Goal: Navigation & Orientation: Find specific page/section

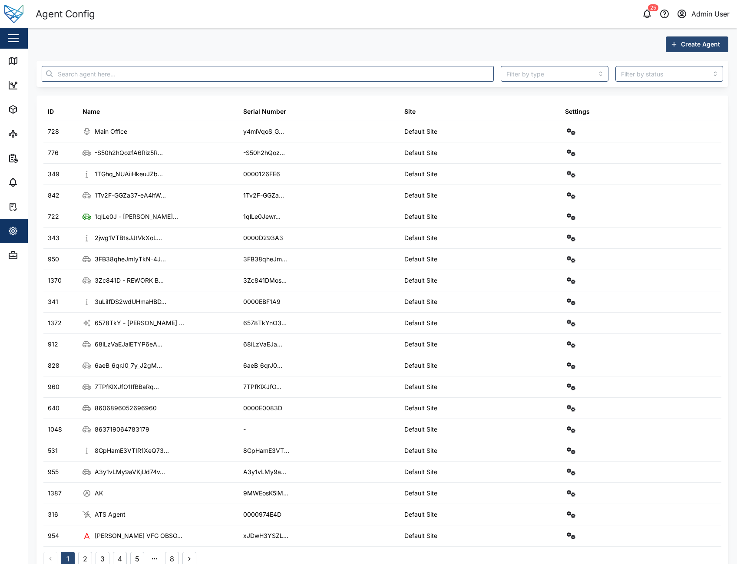
click at [506, 25] on header "Agent Config 25 Admin User" at bounding box center [368, 14] width 737 height 28
click at [483, 43] on div "Create Agent" at bounding box center [382, 44] width 692 height 16
click at [512, 17] on div "25 Admin User" at bounding box center [563, 14] width 347 height 12
click at [499, 52] on div "Create Agent ID Name Serial Number Site Settings 728 Main Office y4mlVqoS_G... …" at bounding box center [382, 304] width 692 height 536
click at [452, 39] on div "Create Agent" at bounding box center [382, 44] width 692 height 16
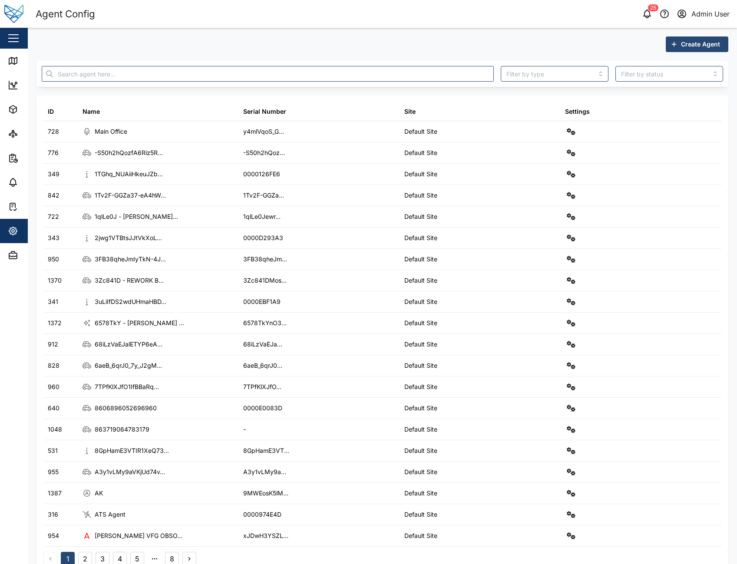
click at [499, 50] on div "Create Agent" at bounding box center [382, 44] width 692 height 16
click at [420, 54] on div "Create Agent ID Name Serial Number Site Settings 728 Main Office y4mlVqoS_G... …" at bounding box center [382, 304] width 692 height 536
click at [204, 25] on header "Agent Config 25 Admin User" at bounding box center [368, 14] width 737 height 28
click at [466, 5] on header "Agent Config 25 Admin User" at bounding box center [368, 14] width 737 height 28
click at [482, 59] on div "Create Agent ID Name Serial Number Site Settings 728 Main Office y4mlVqoS_G... …" at bounding box center [382, 304] width 692 height 536
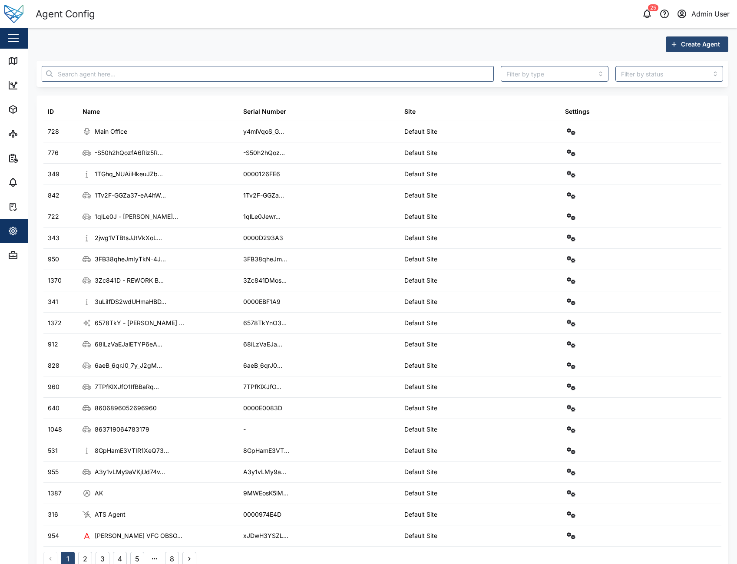
click at [484, 32] on div "Create Agent ID Name Serial Number Site Settings 728 Main Office y4mlVqoS_G... …" at bounding box center [382, 305] width 709 height 554
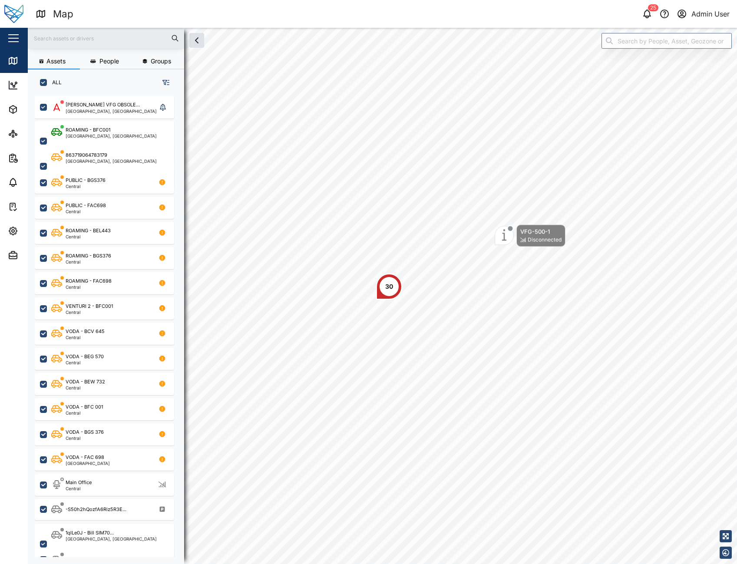
scroll to position [458, 136]
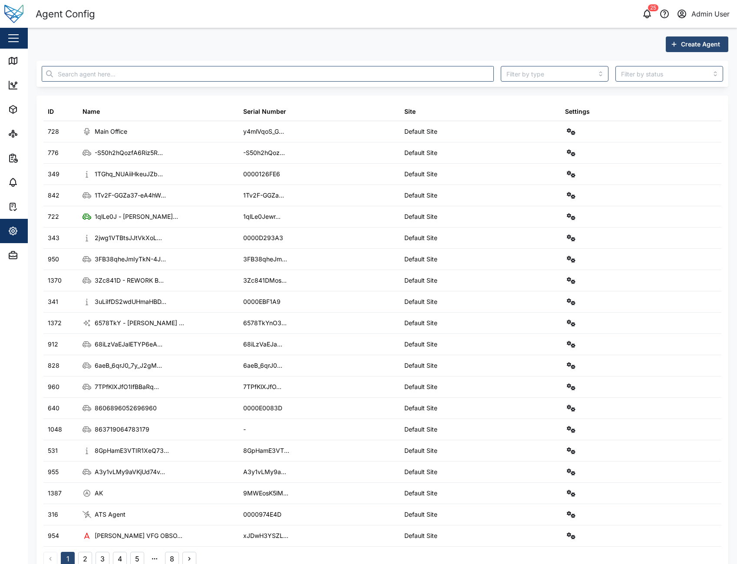
click at [469, 11] on div "25 Admin User" at bounding box center [563, 14] width 347 height 12
click at [494, 33] on div "Create Agent ID Name Serial Number Site Settings 728 Main Office y4mlVqoS_G... …" at bounding box center [382, 305] width 709 height 554
click at [499, 50] on div "Create Agent" at bounding box center [382, 44] width 692 height 16
click at [504, 44] on div "Create Agent" at bounding box center [382, 44] width 692 height 16
click at [528, 56] on div "Create Agent ID Name Serial Number Site Settings 728 Main Office y4mlVqoS_G... …" at bounding box center [382, 304] width 692 height 536
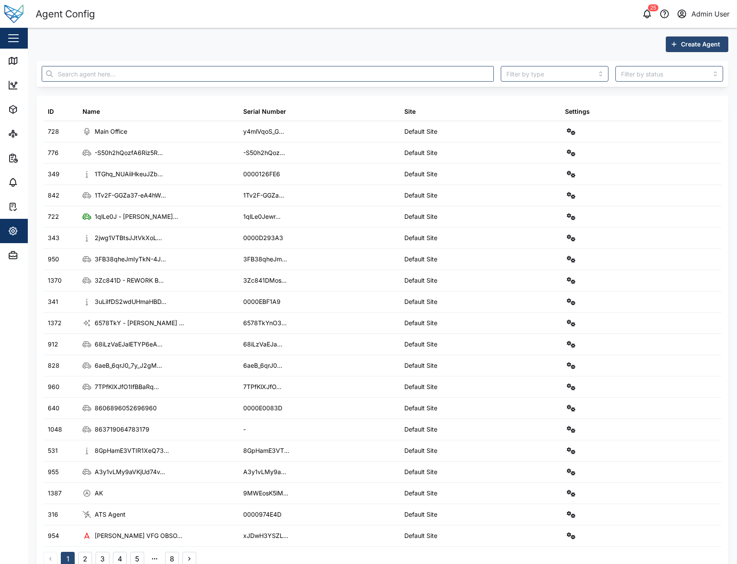
click at [548, 44] on div "Create Agent" at bounding box center [382, 44] width 692 height 16
click at [22, 63] on div "Map" at bounding box center [25, 61] width 34 height 10
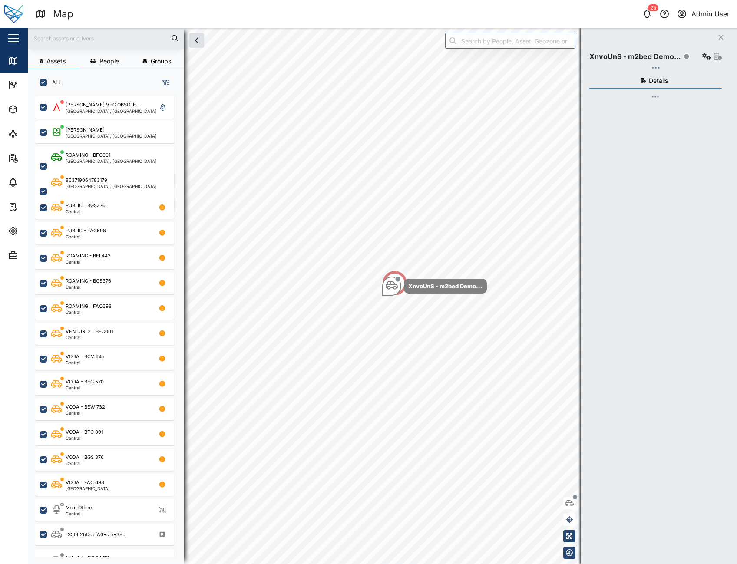
scroll to position [458, 136]
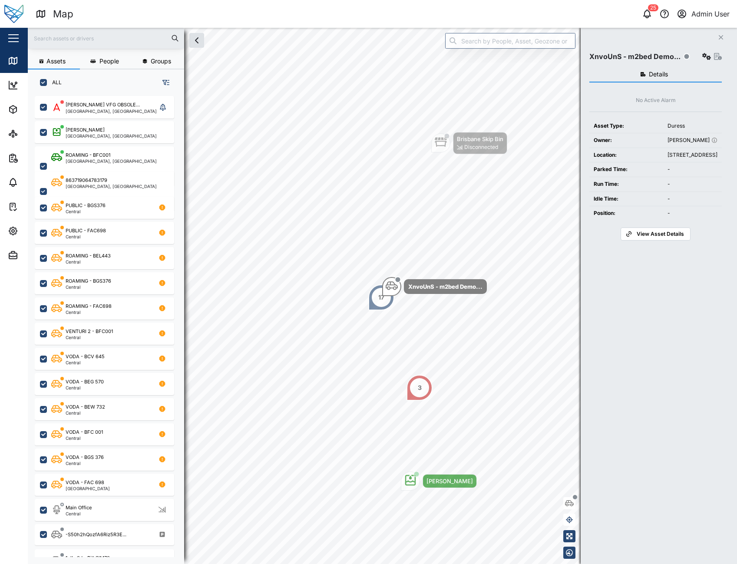
click at [721, 40] on icon "Close" at bounding box center [720, 37] width 5 height 7
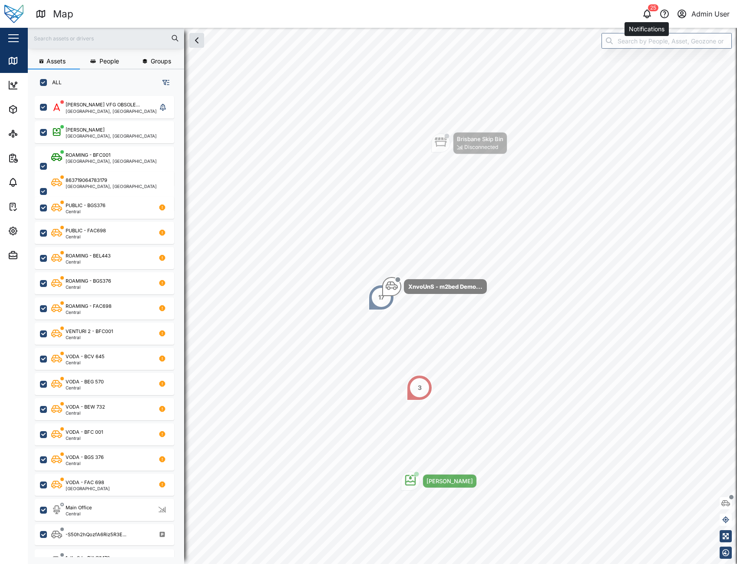
click at [641, 14] on button "button" at bounding box center [647, 14] width 12 height 12
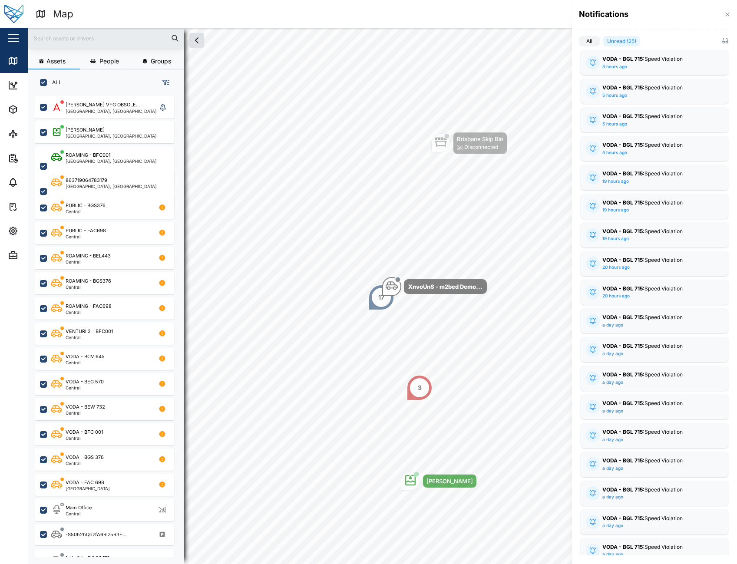
click at [25, 236] on div at bounding box center [368, 282] width 737 height 564
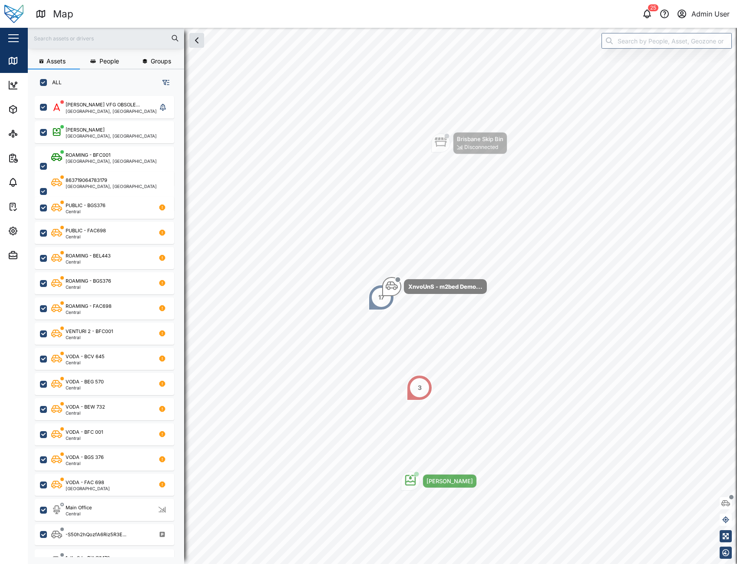
click at [18, 233] on div "Settings" at bounding box center [47, 231] width 79 height 10
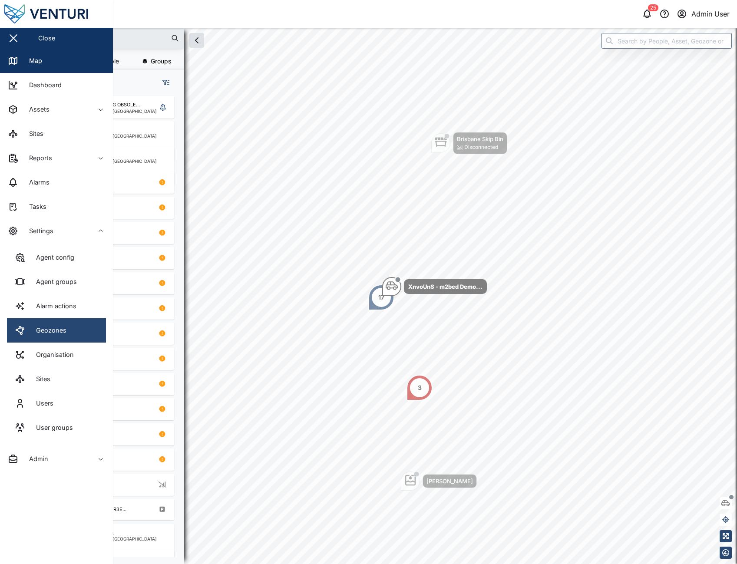
click at [56, 334] on div "Geozones" at bounding box center [48, 331] width 37 height 10
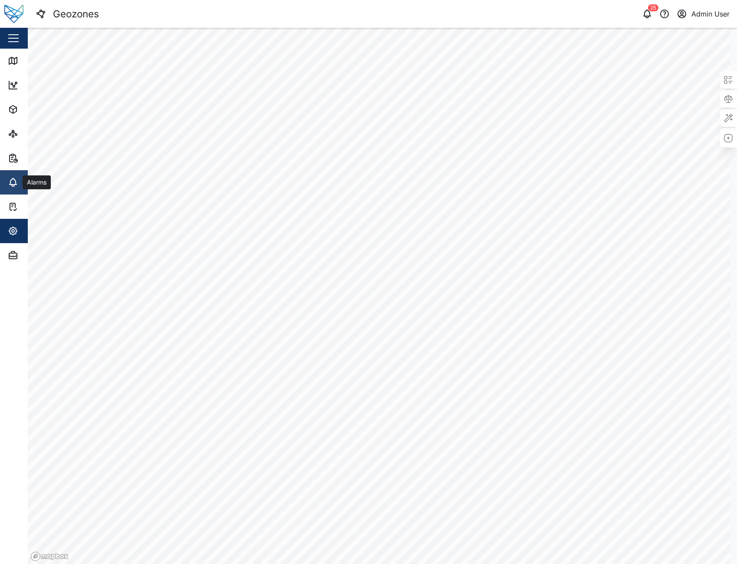
click at [15, 188] on link "Alarms" at bounding box center [56, 182] width 113 height 24
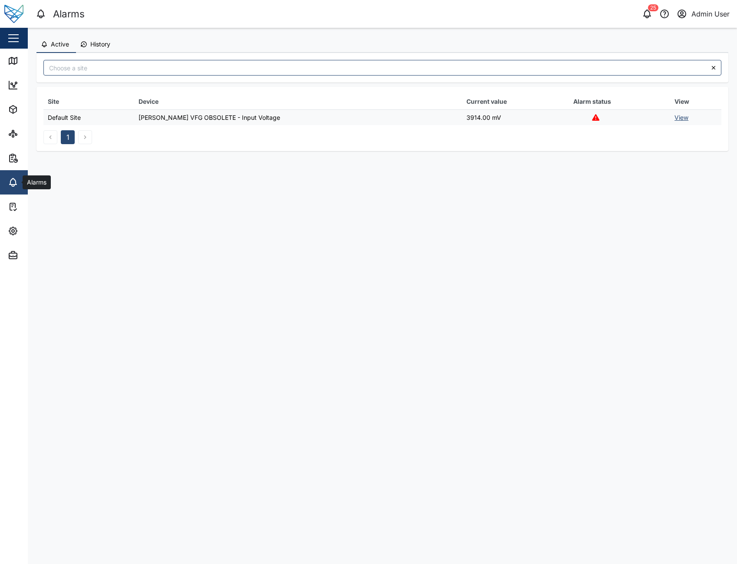
click at [23, 188] on link "Alarms" at bounding box center [56, 182] width 113 height 24
click at [681, 117] on link "View" at bounding box center [681, 117] width 14 height 7
click at [12, 152] on span "Reports" at bounding box center [47, 158] width 79 height 24
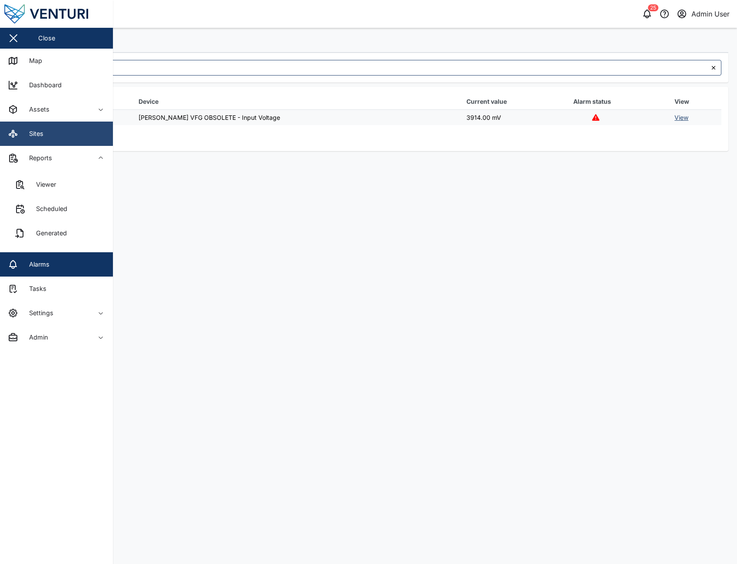
click at [40, 140] on link "Sites" at bounding box center [56, 134] width 113 height 24
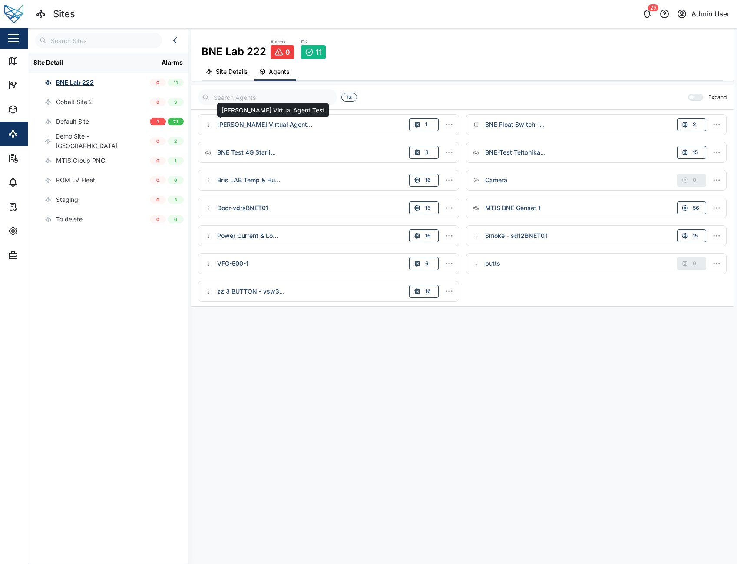
click at [255, 126] on div "Adam Virtual Agent..." at bounding box center [264, 125] width 95 height 10
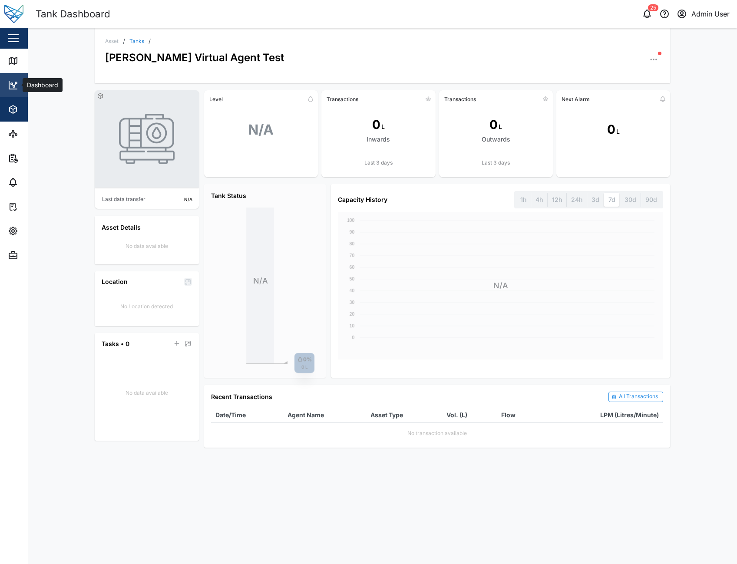
click at [14, 82] on icon at bounding box center [13, 85] width 10 height 10
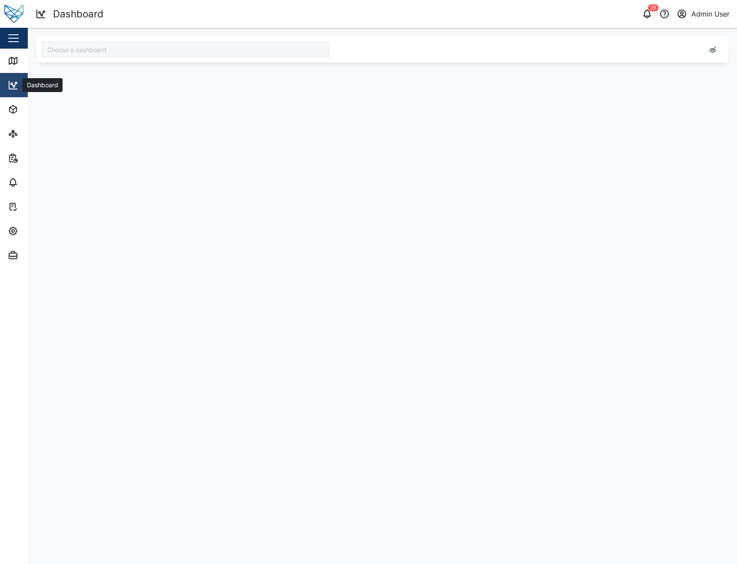
type input "Brisbane"
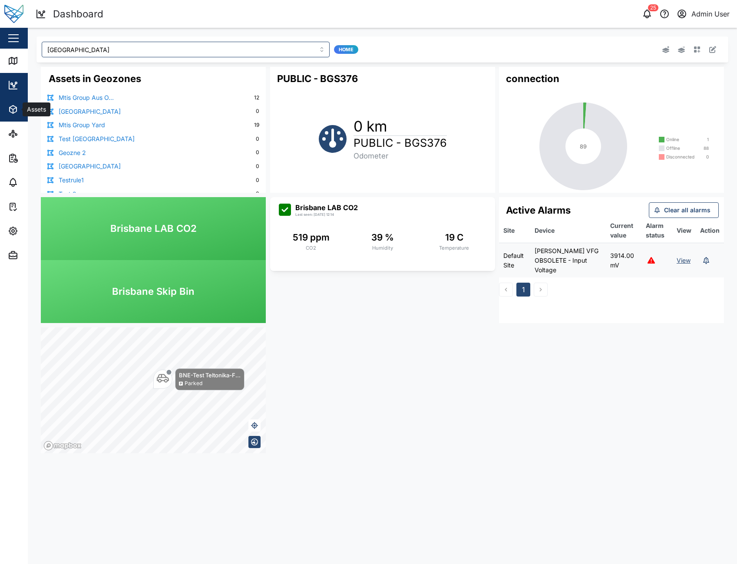
click at [8, 109] on icon "button" at bounding box center [13, 109] width 10 height 10
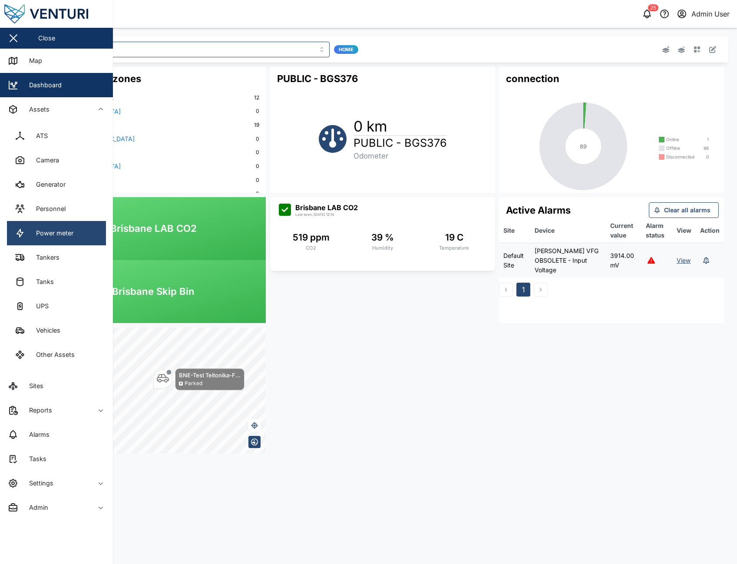
click at [65, 242] on link "Power meter" at bounding box center [56, 233] width 99 height 24
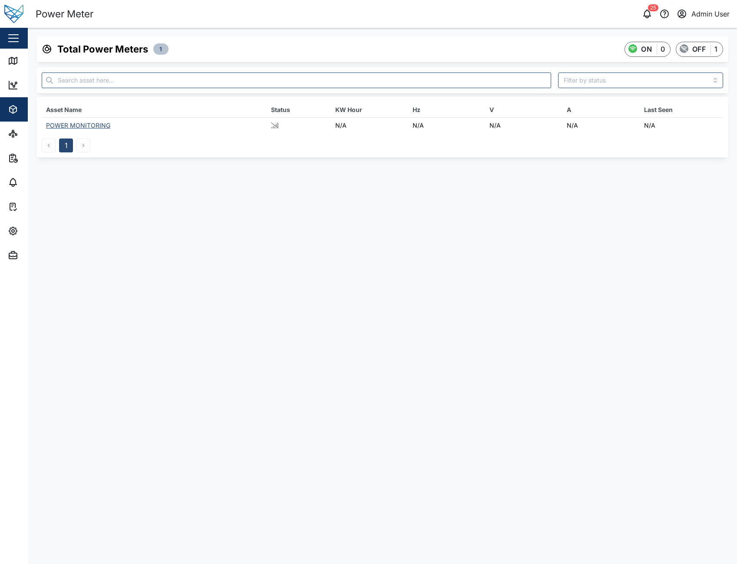
click at [510, 291] on main "Total Power Meters 1 ON 0 OFF 1 Asset Name Status KW Hour Hz V A Last Seen POWE…" at bounding box center [382, 296] width 709 height 536
click at [13, 140] on link "Sites" at bounding box center [56, 134] width 113 height 24
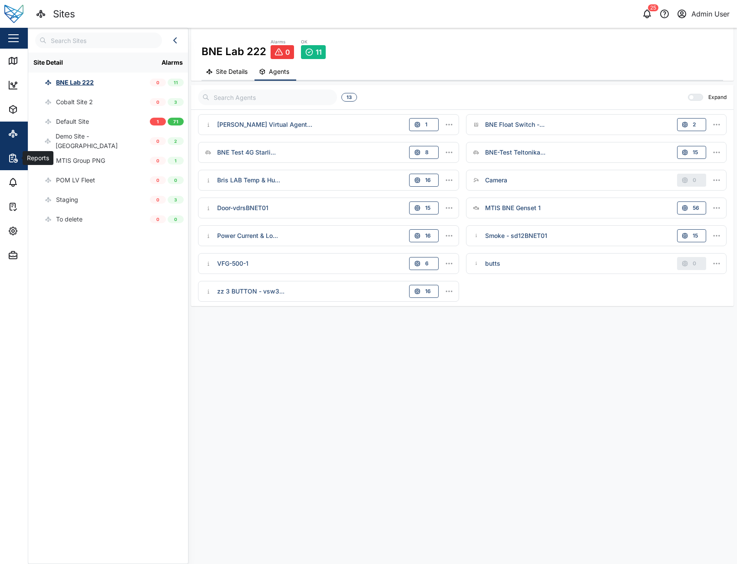
click at [12, 161] on icon "button" at bounding box center [13, 158] width 10 height 10
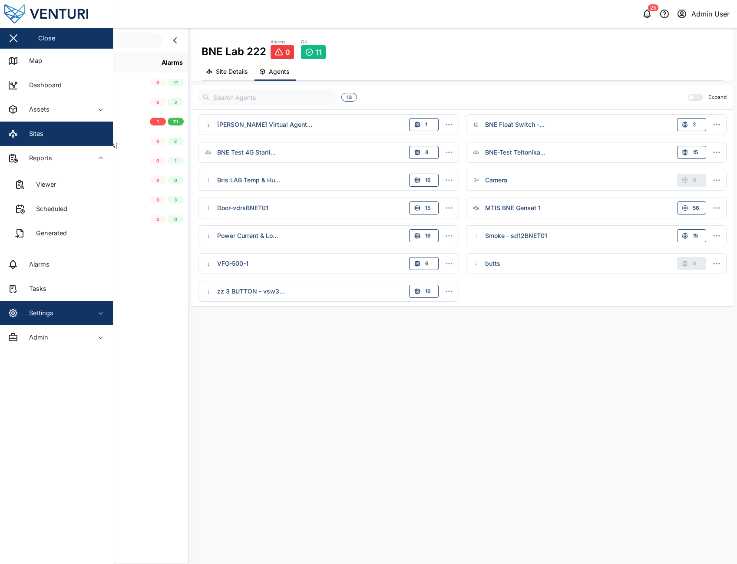
click at [82, 308] on div "Settings" at bounding box center [47, 313] width 79 height 10
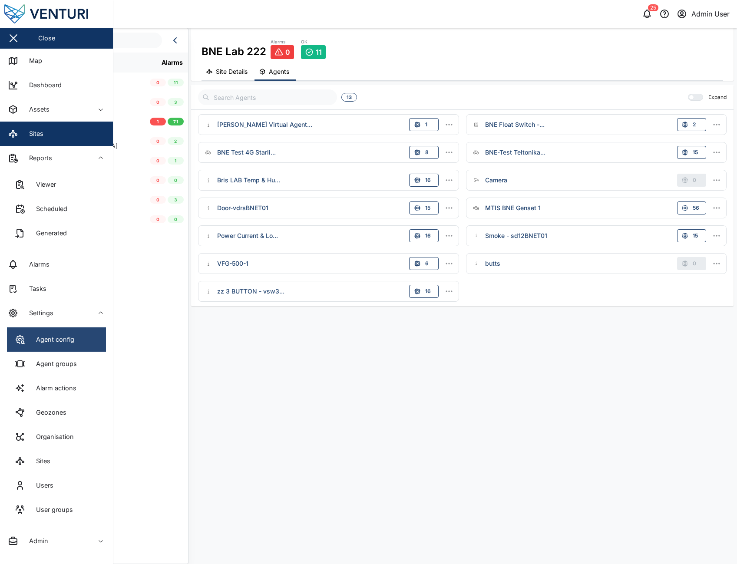
click at [79, 348] on link "Agent config" at bounding box center [56, 339] width 99 height 24
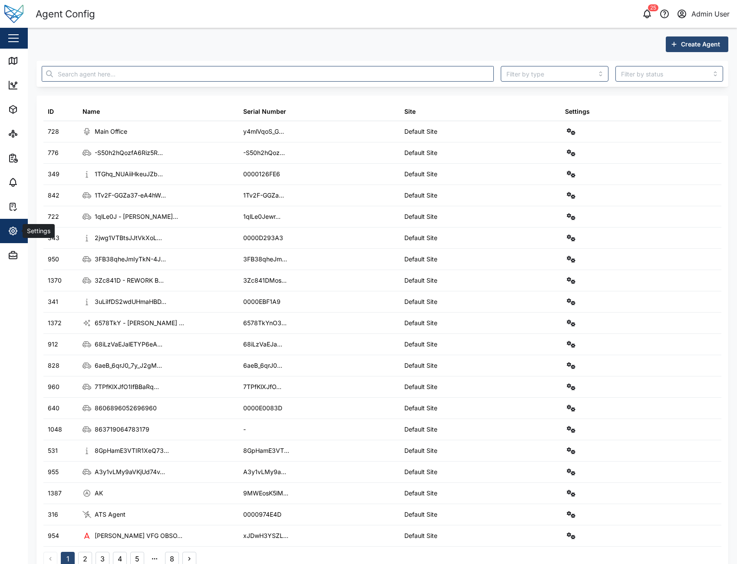
click at [11, 234] on icon "button" at bounding box center [13, 231] width 8 height 8
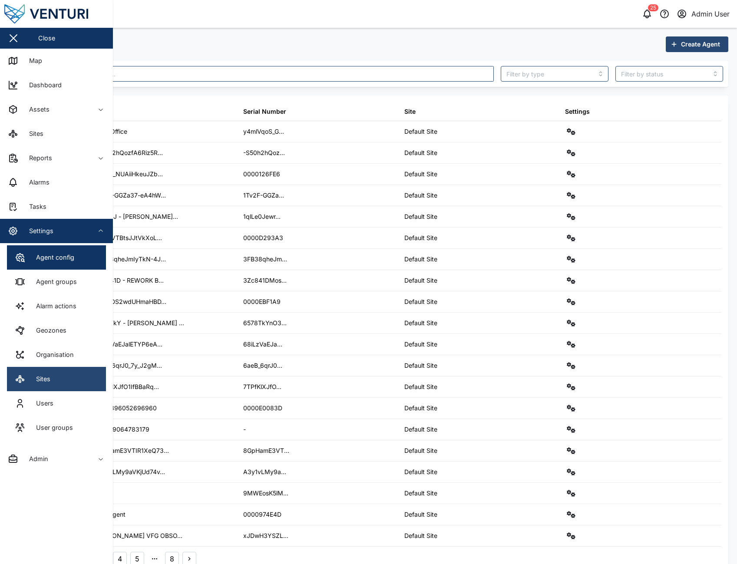
click at [64, 377] on link "Sites" at bounding box center [56, 379] width 99 height 24
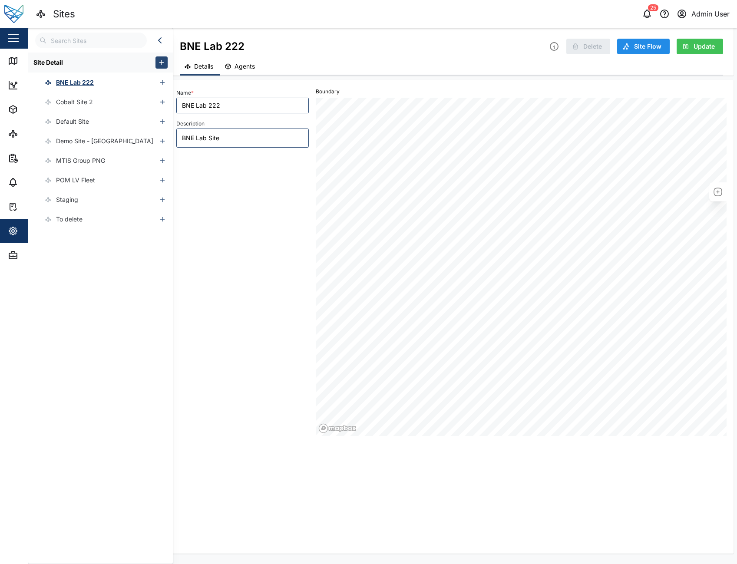
type textarea "x"
click at [17, 88] on icon at bounding box center [13, 85] width 10 height 10
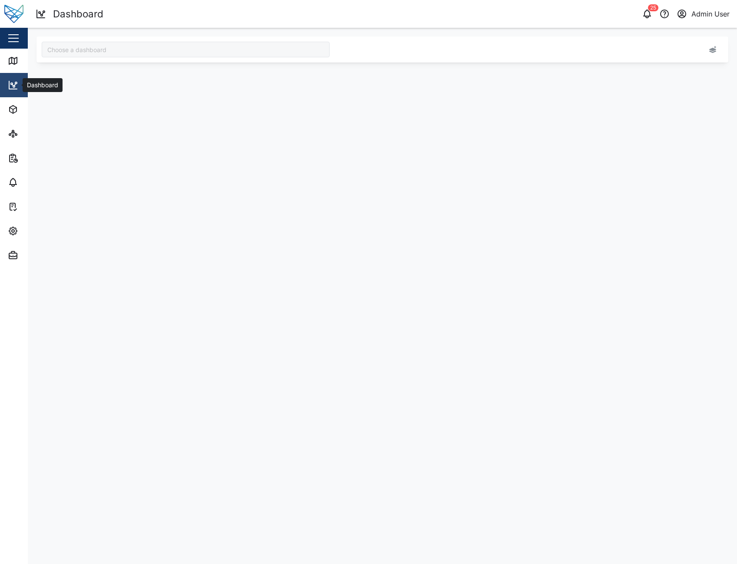
type input "Brisbane"
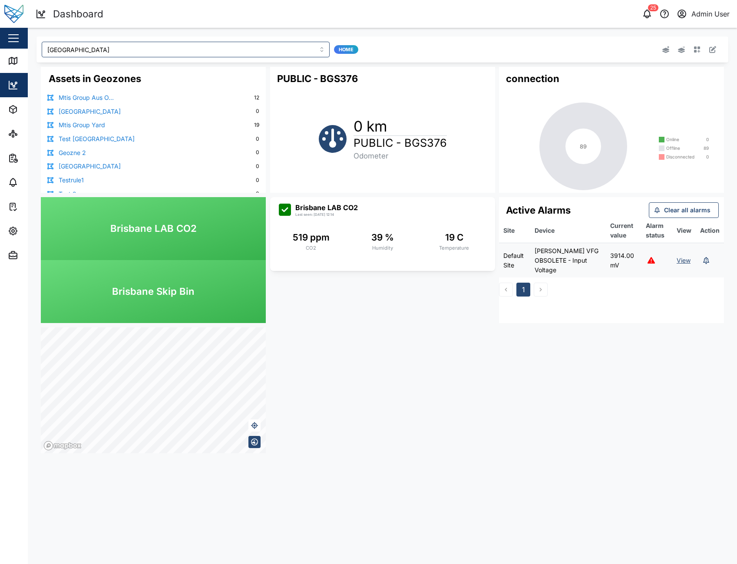
click at [437, 380] on div "Assets in Geozones Mtis Group Aus O... 12 South Australia 0 Mtis Group Yard 19 …" at bounding box center [382, 260] width 692 height 395
click at [380, 421] on div "Assets in Geozones Mtis Group Aus O... 12 South Australia 0 Mtis Group Yard 19 …" at bounding box center [382, 260] width 692 height 395
click at [648, 8] on div "25" at bounding box center [653, 7] width 10 height 7
click at [648, 14] on icon "button" at bounding box center [647, 14] width 10 height 10
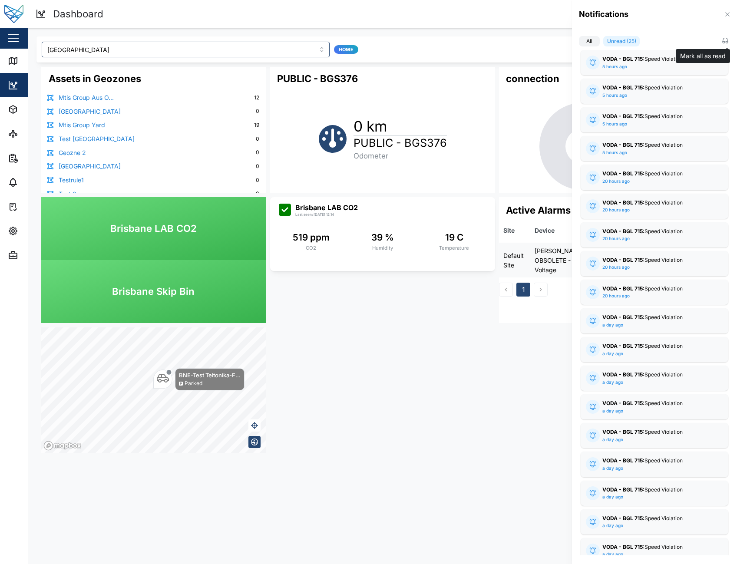
click at [727, 42] on icon "button" at bounding box center [727, 42] width 2 height 2
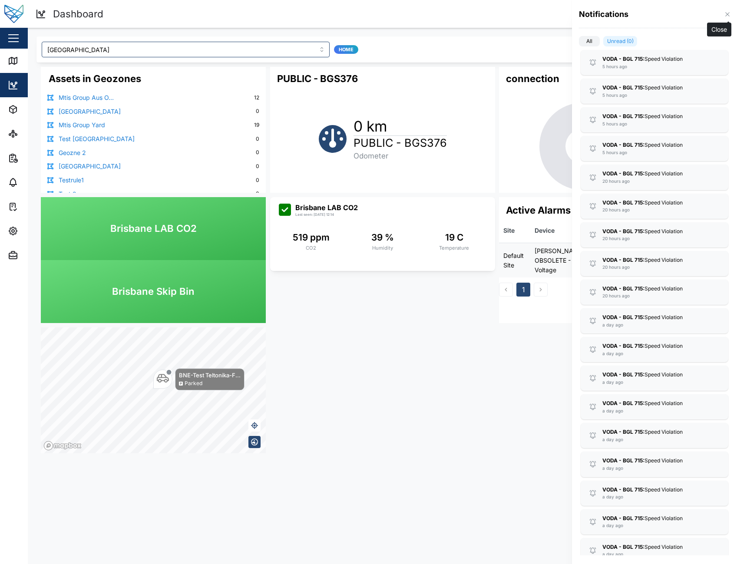
click at [731, 15] on button "button" at bounding box center [728, 15] width 10 height 10
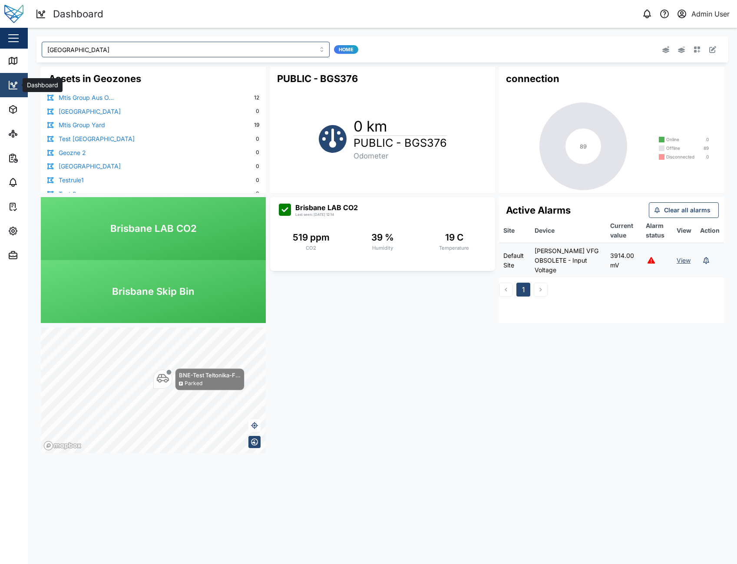
click at [12, 94] on link "Dashboard" at bounding box center [56, 85] width 113 height 24
click at [14, 60] on icon at bounding box center [14, 62] width 0 height 6
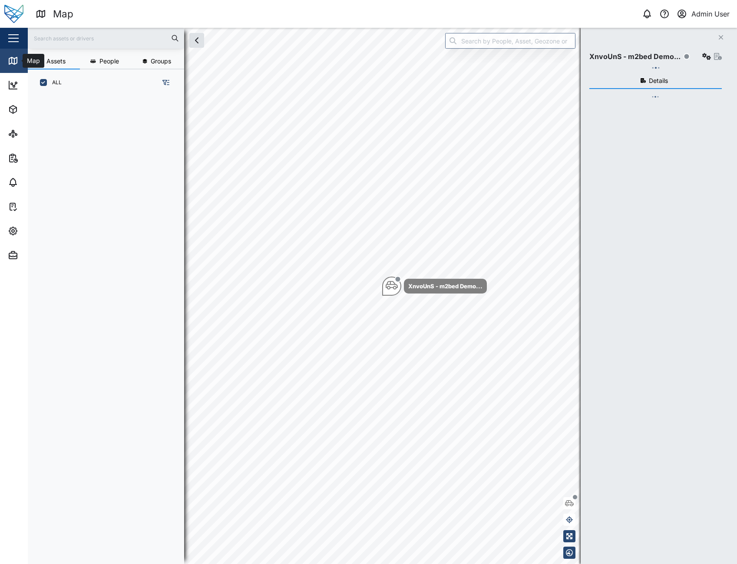
scroll to position [458, 136]
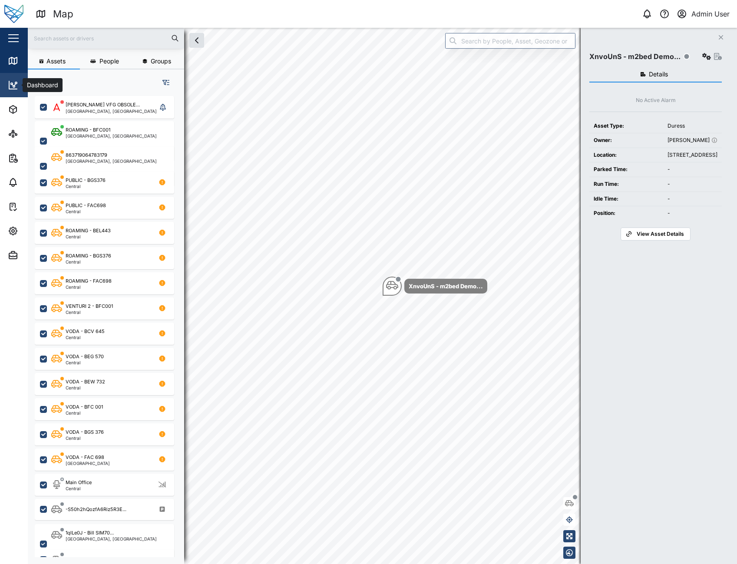
click at [20, 85] on div "Dashboard" at bounding box center [35, 85] width 54 height 10
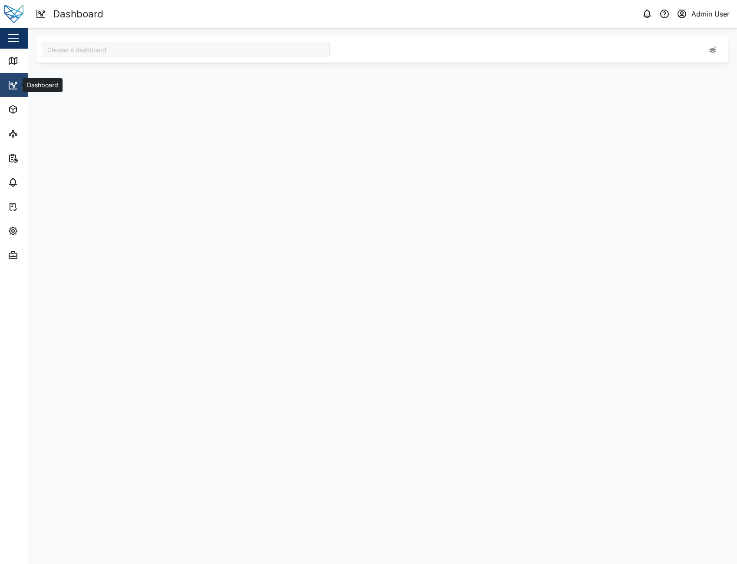
type input "Brisbane"
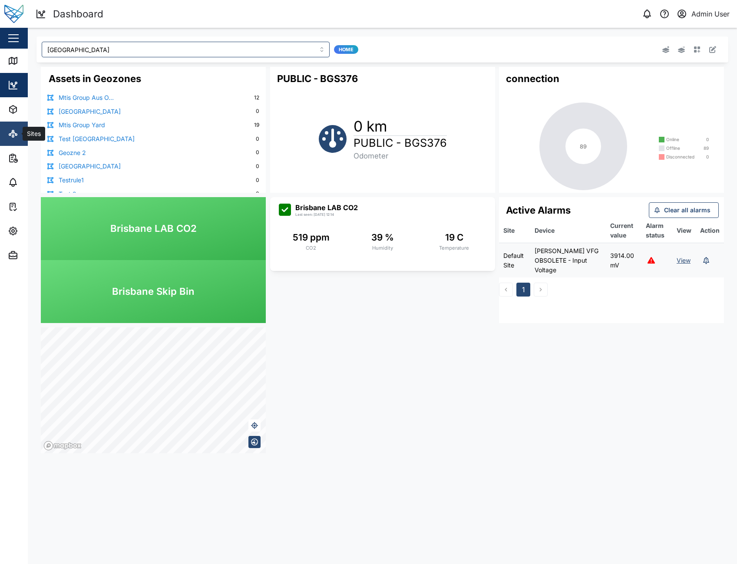
click at [23, 144] on link "Sites" at bounding box center [56, 134] width 113 height 24
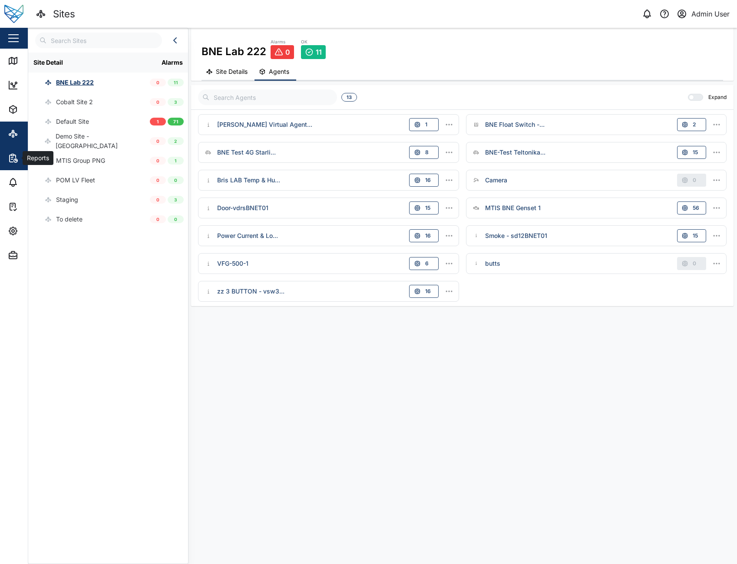
click at [20, 163] on span "Reports" at bounding box center [47, 158] width 79 height 24
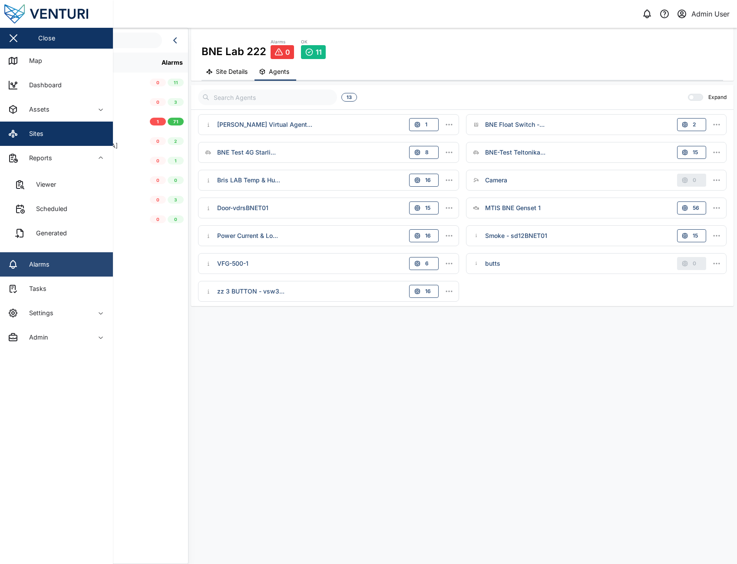
click at [69, 273] on link "Alarms" at bounding box center [56, 264] width 113 height 24
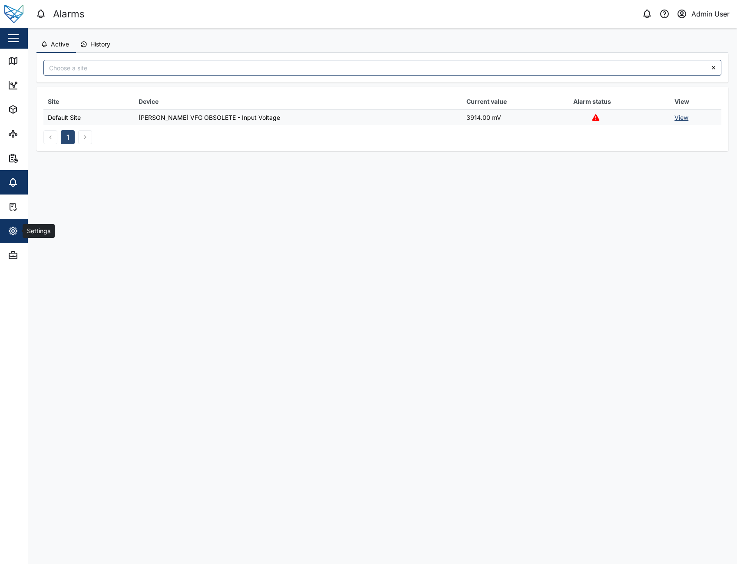
click at [10, 231] on icon "button" at bounding box center [13, 231] width 10 height 10
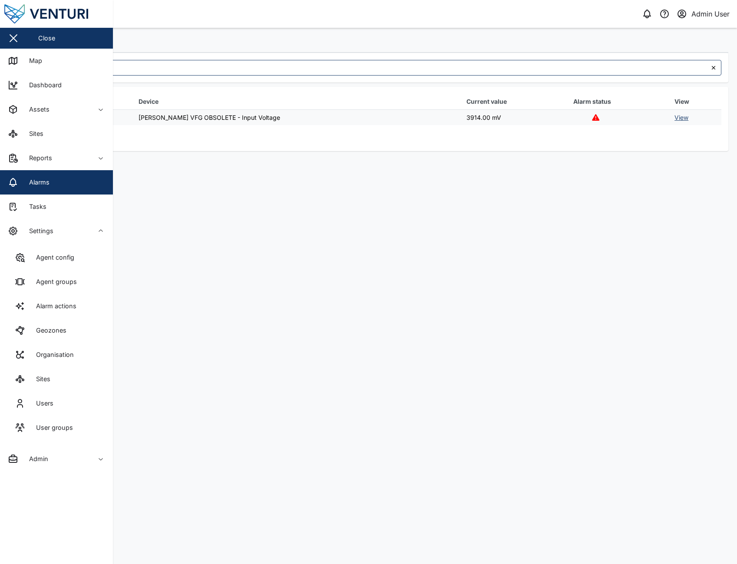
click at [210, 287] on main "Active History Last 7 days Required Compliance Summary Parameter Please select …" at bounding box center [382, 296] width 709 height 536
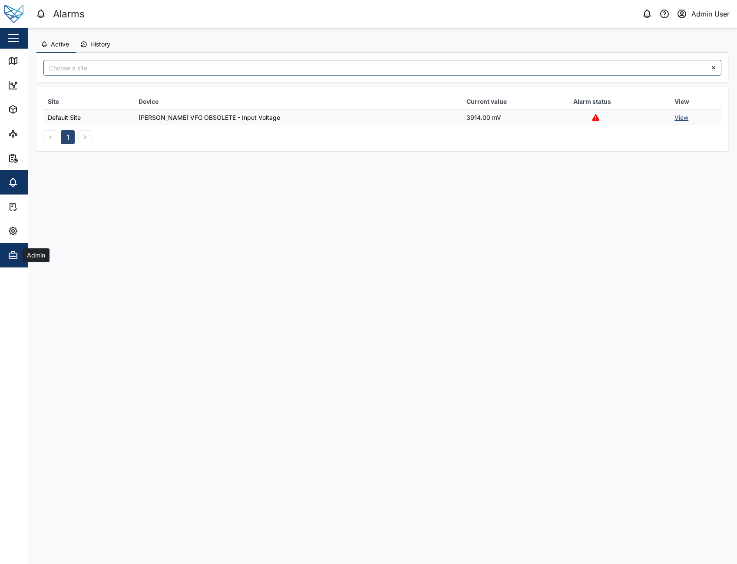
click at [7, 252] on button "Admin" at bounding box center [56, 255] width 113 height 24
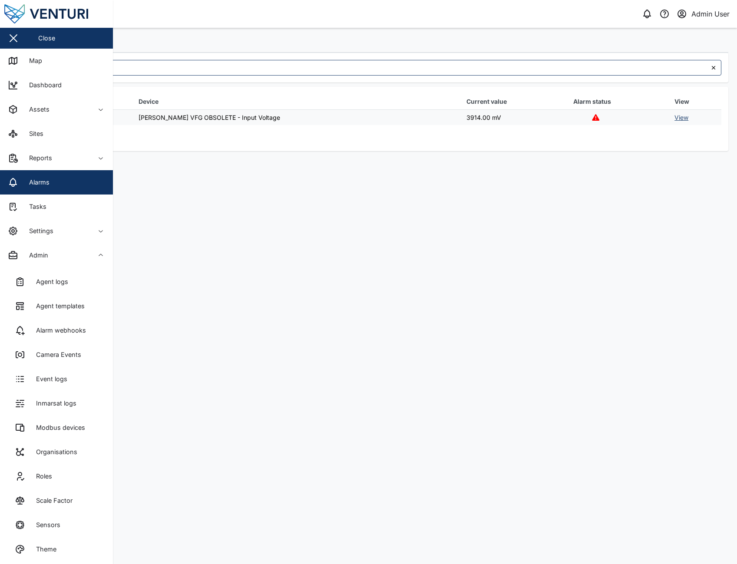
click at [175, 280] on main "Active History Last 7 days Required Compliance Summary Parameter Please select …" at bounding box center [382, 296] width 709 height 536
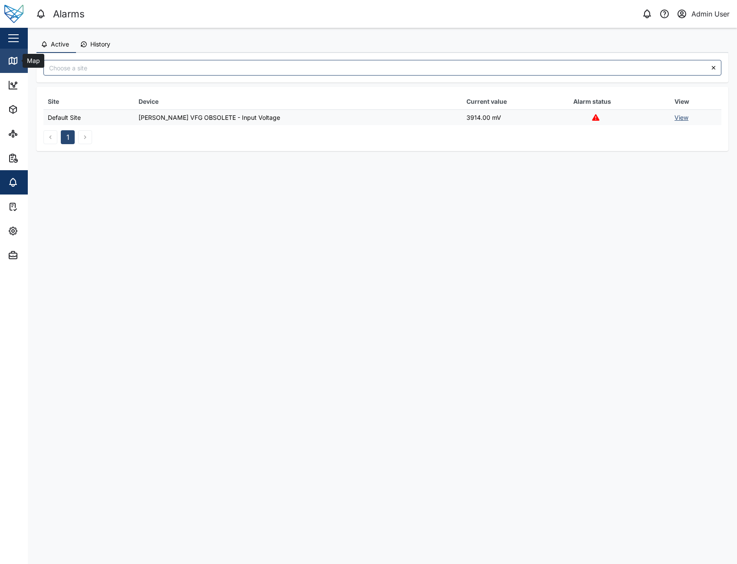
click at [20, 60] on div "Map" at bounding box center [25, 61] width 34 height 10
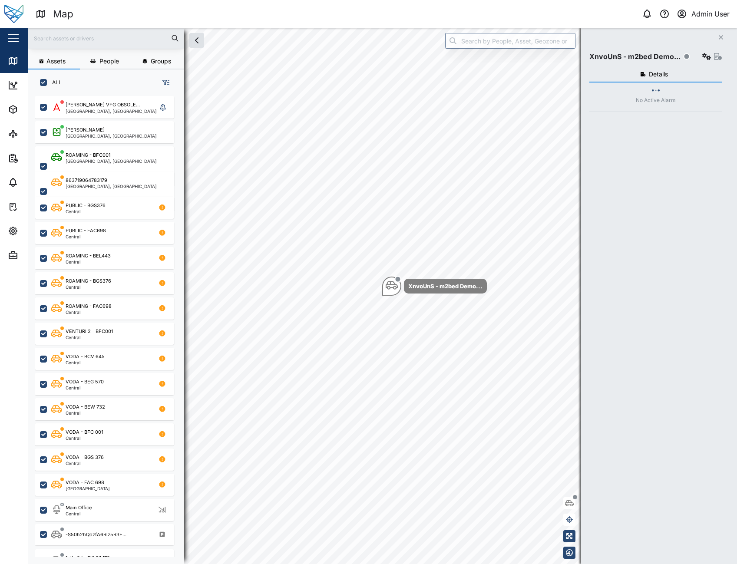
scroll to position [458, 136]
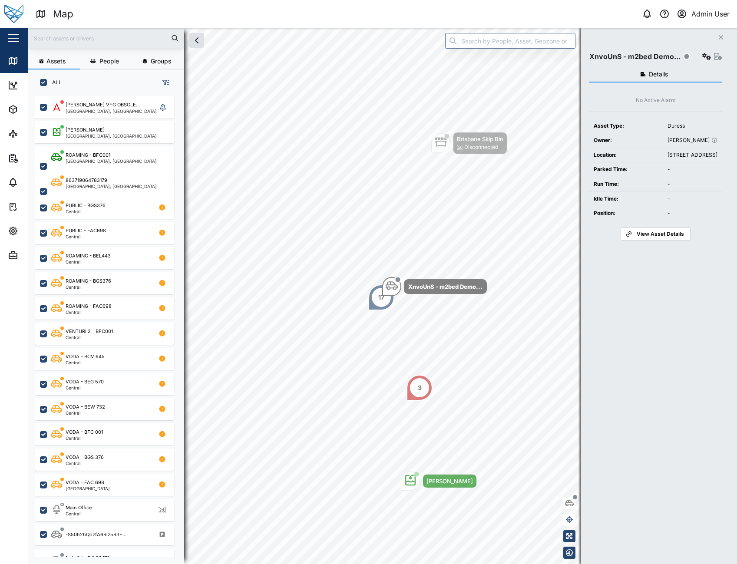
click at [723, 38] on icon "Close" at bounding box center [720, 37] width 5 height 7
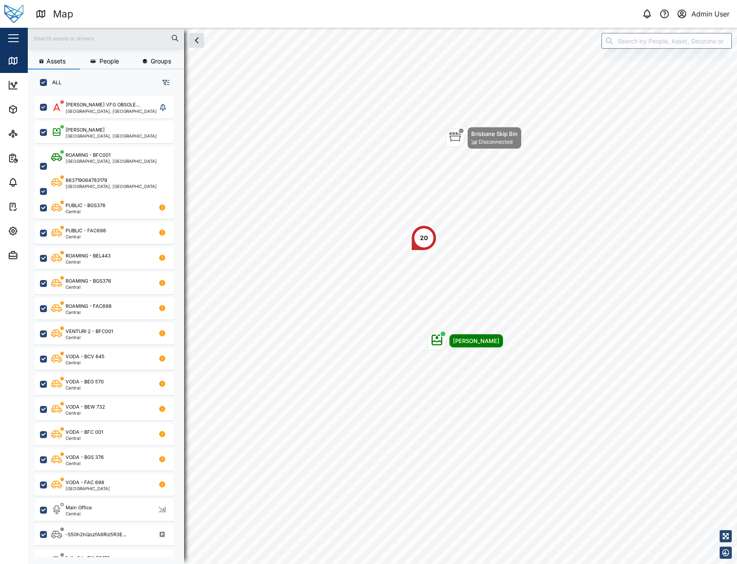
click at [606, 22] on header "Map 0 Admin User" at bounding box center [368, 14] width 737 height 28
click at [495, 21] on div "Map 0 Admin User" at bounding box center [386, 14] width 701 height 15
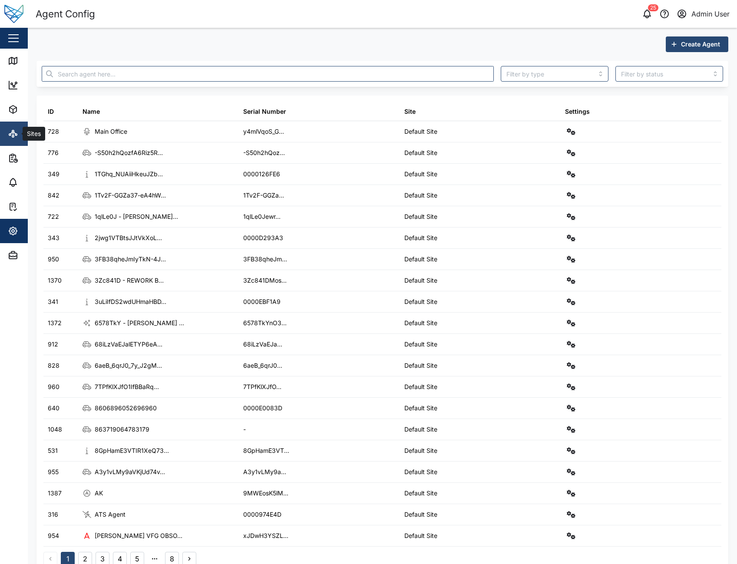
click at [24, 138] on div "Sites" at bounding box center [33, 134] width 21 height 10
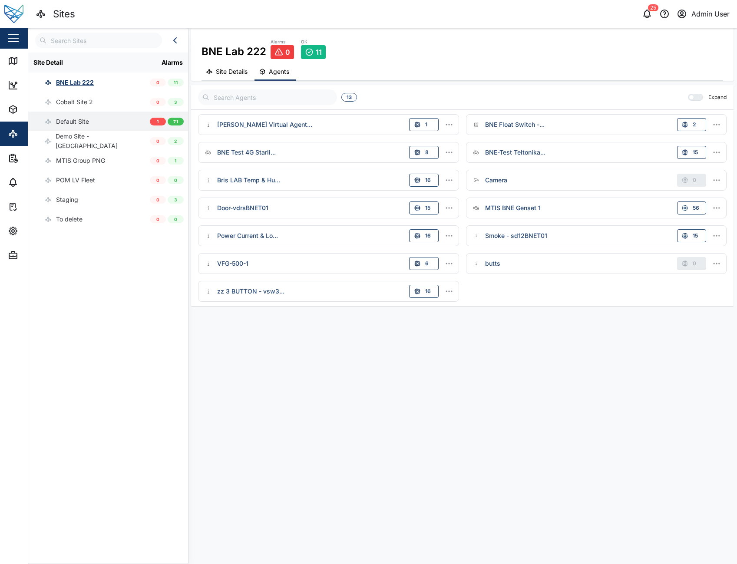
click at [90, 126] on div "Default Site" at bounding box center [89, 122] width 122 height 20
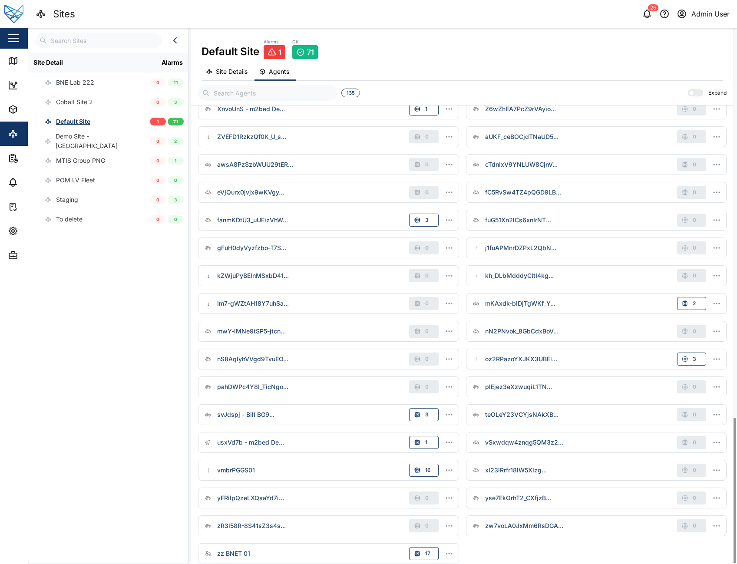
scroll to position [1438, 0]
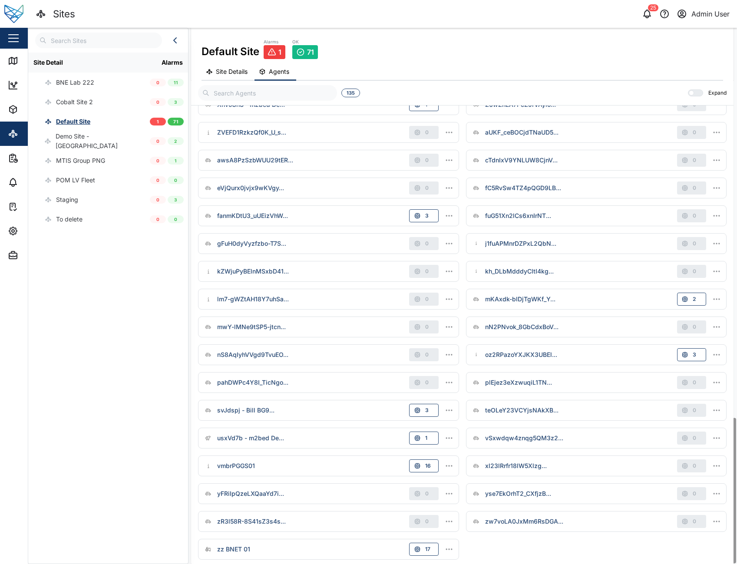
click at [273, 53] on icon at bounding box center [272, 52] width 9 height 9
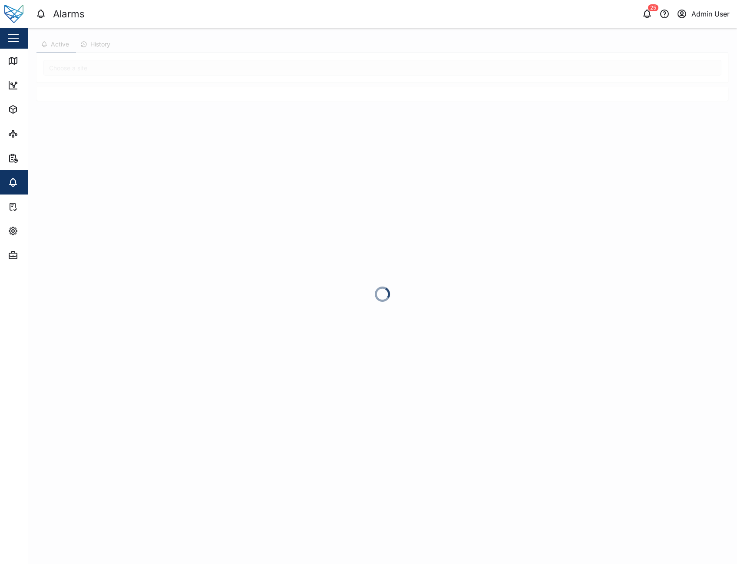
type input "Default Site"
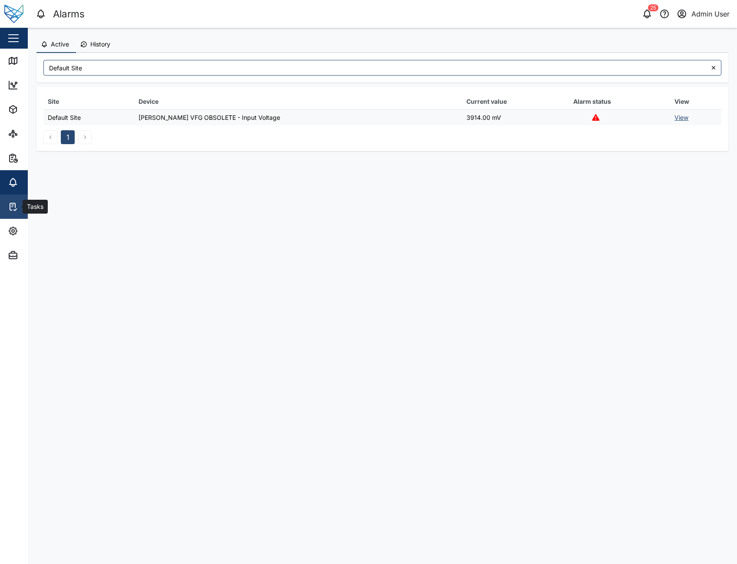
click at [15, 199] on link "Tasks" at bounding box center [56, 207] width 113 height 24
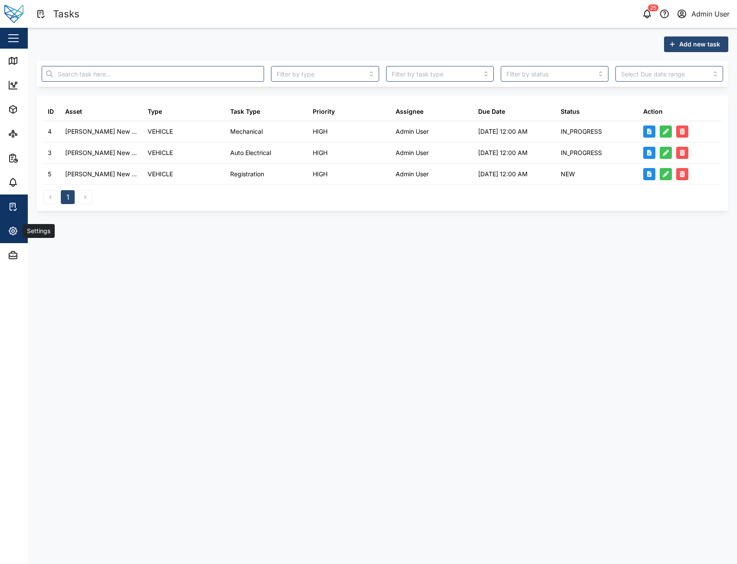
click at [12, 241] on span "Settings" at bounding box center [47, 231] width 79 height 24
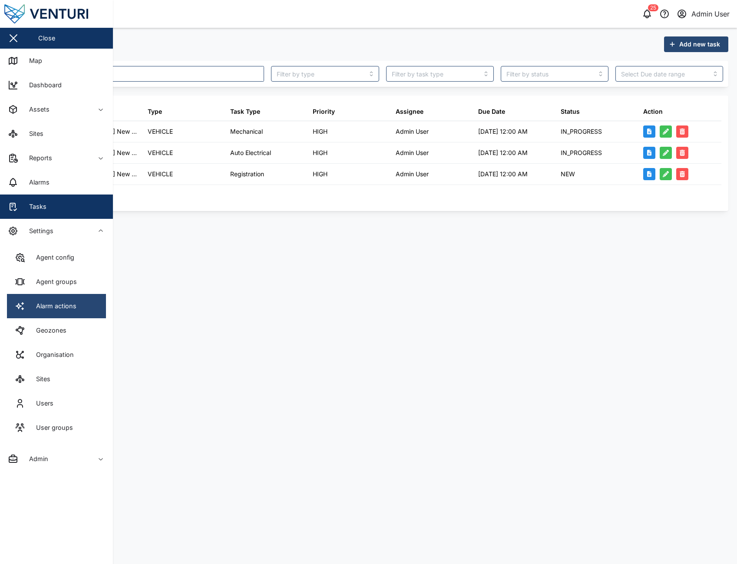
click at [79, 311] on link "Alarm actions" at bounding box center [56, 306] width 99 height 24
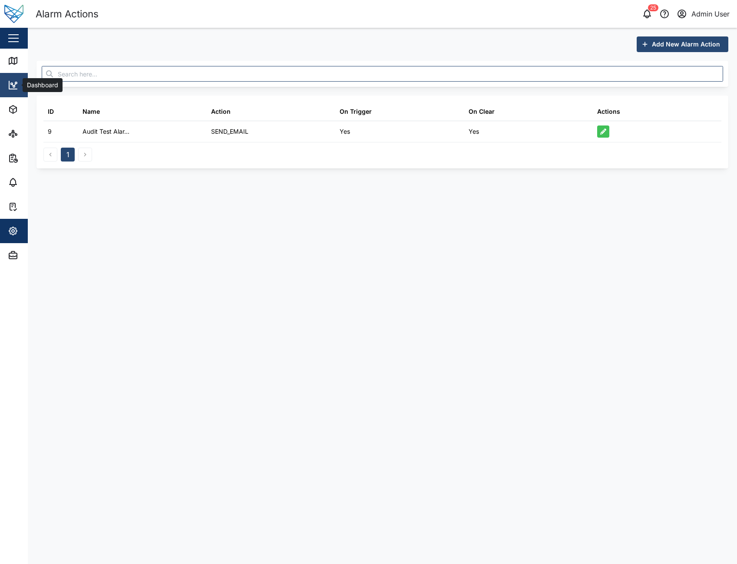
click at [16, 96] on link "Dashboard" at bounding box center [56, 85] width 113 height 24
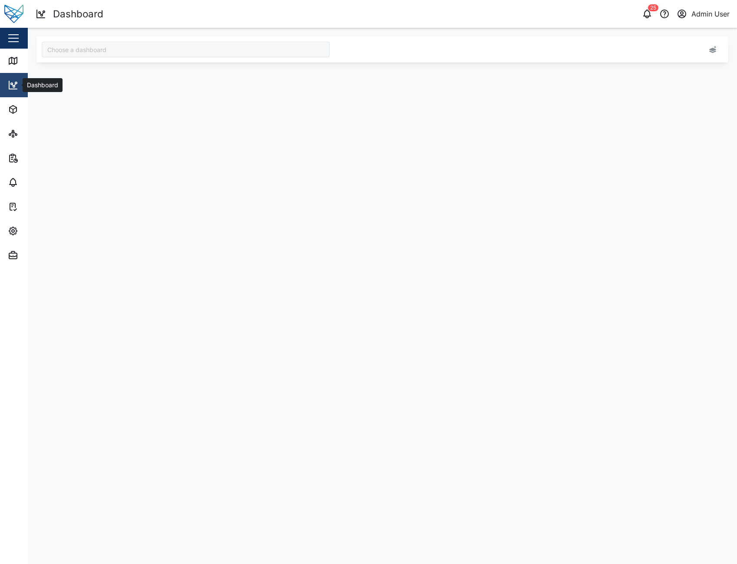
type input "Brisbane"
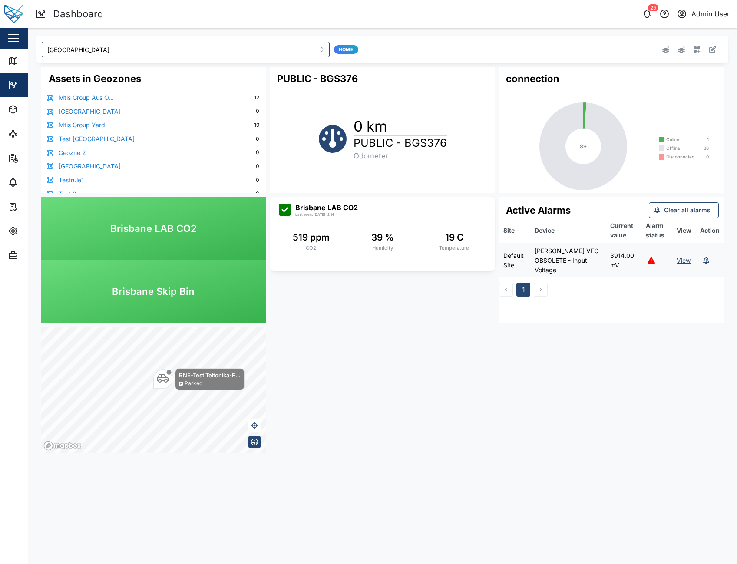
click at [490, 20] on div "Dashboard 25 Admin User" at bounding box center [386, 14] width 701 height 15
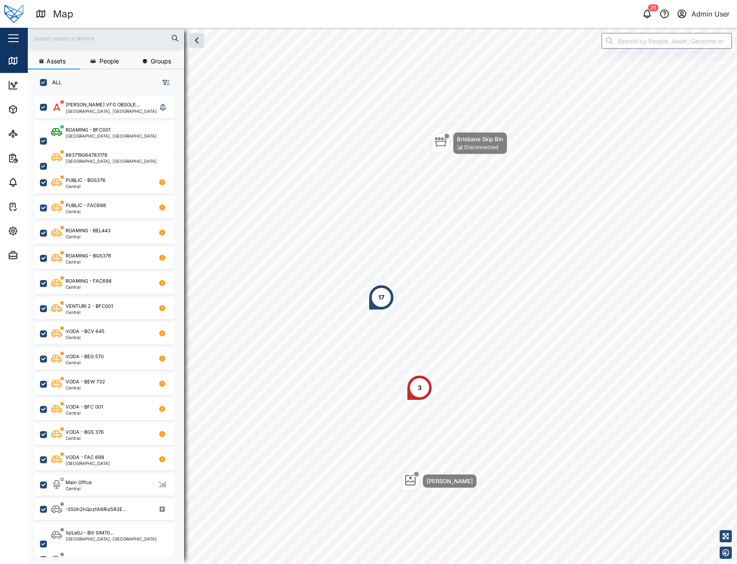
scroll to position [458, 136]
